Goal: Check status: Check status

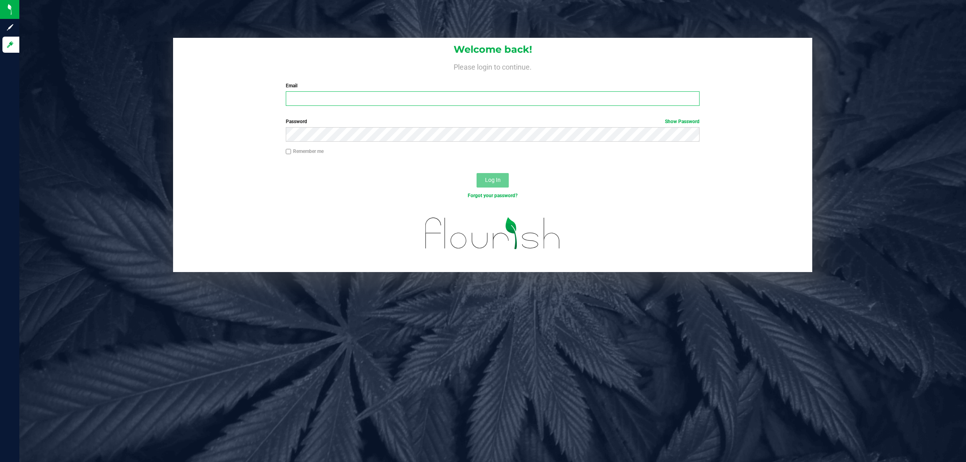
drag, startPoint x: 381, startPoint y: 98, endPoint x: 359, endPoint y: 58, distance: 45.7
click at [378, 99] on input "Email" at bounding box center [493, 98] width 414 height 14
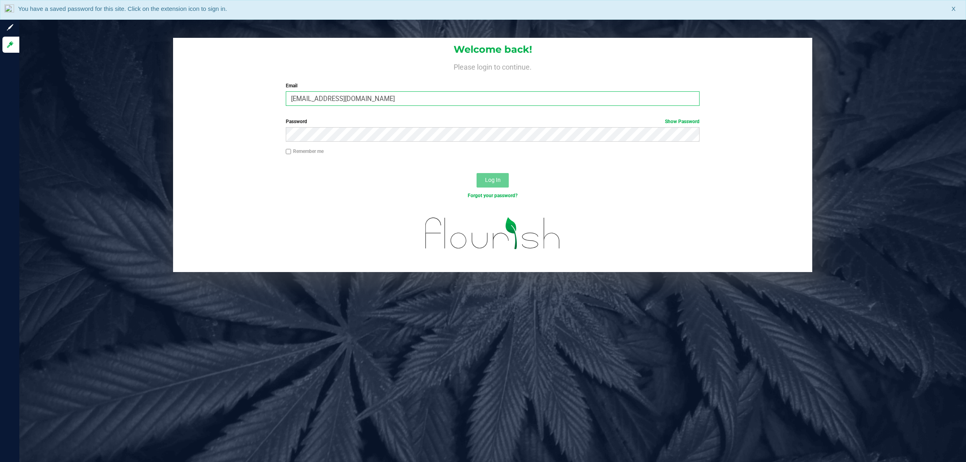
type input "[EMAIL_ADDRESS][DOMAIN_NAME]"
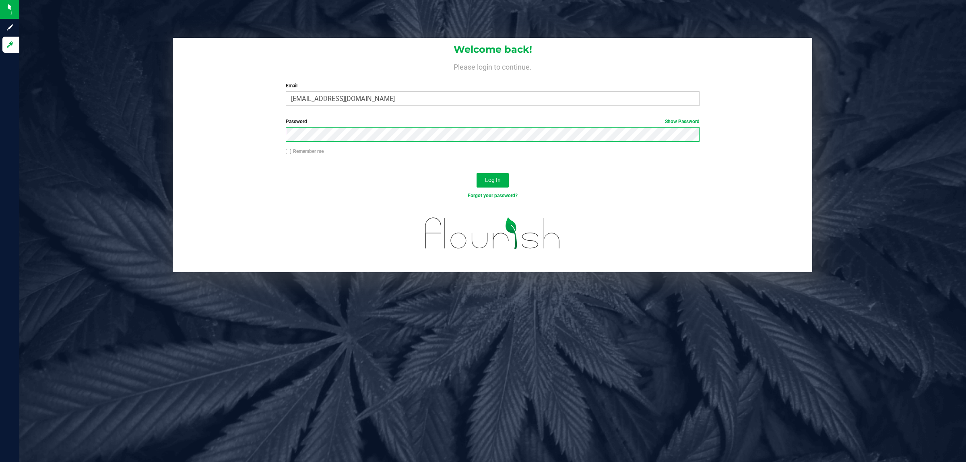
click at [476, 173] on button "Log In" at bounding box center [492, 180] width 32 height 14
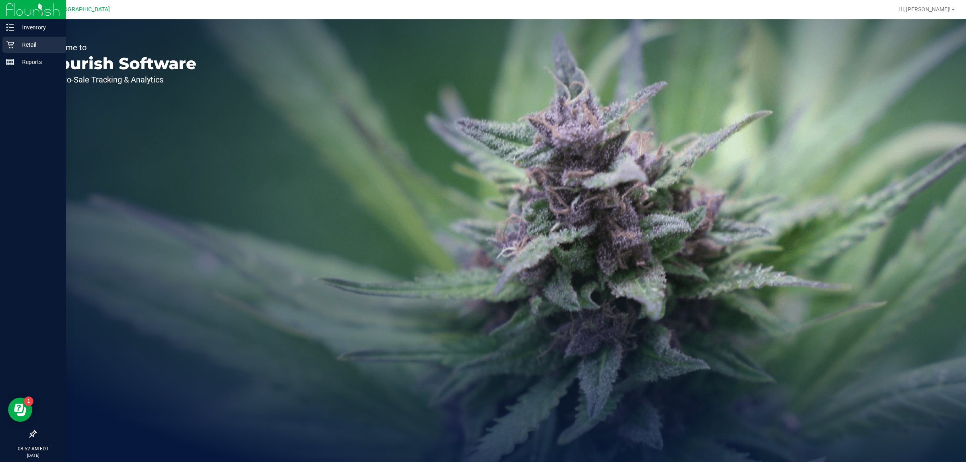
click at [31, 46] on p "Retail" at bounding box center [38, 45] width 48 height 10
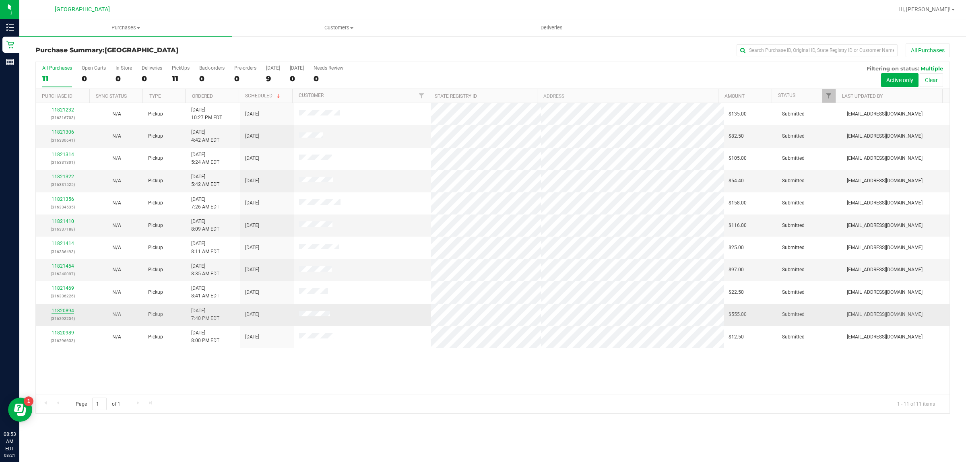
click at [64, 310] on link "11820894" at bounding box center [63, 311] width 23 height 6
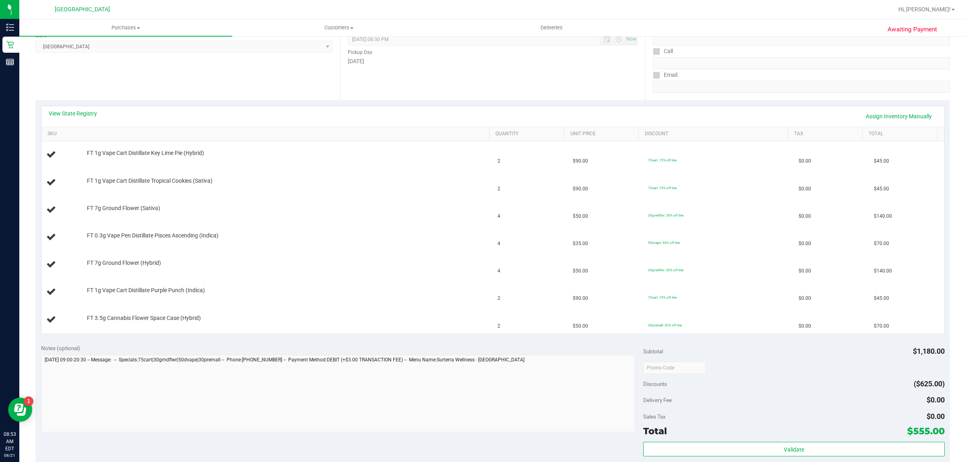
scroll to position [101, 0]
